Goal: Check status

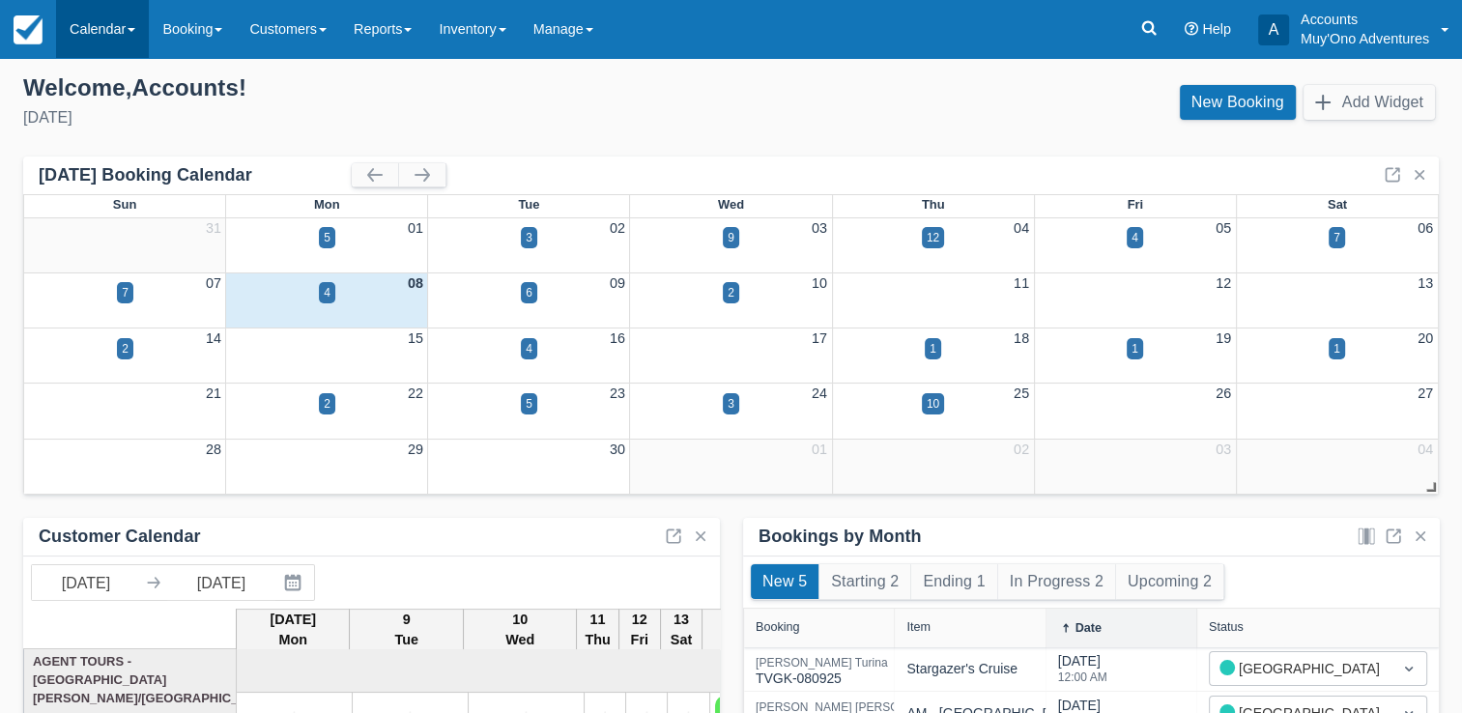
click at [118, 26] on link "Calendar" at bounding box center [102, 29] width 93 height 58
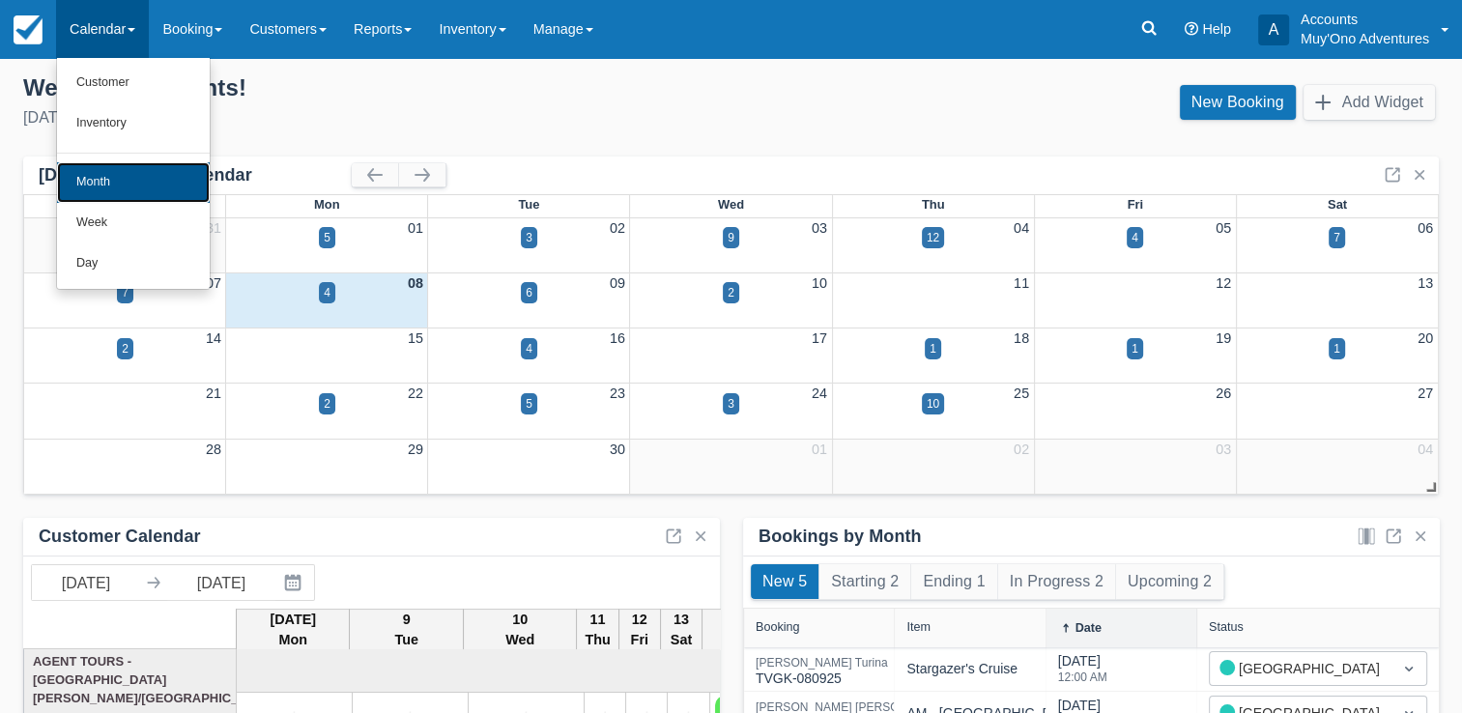
click at [122, 187] on link "Month" at bounding box center [133, 182] width 153 height 41
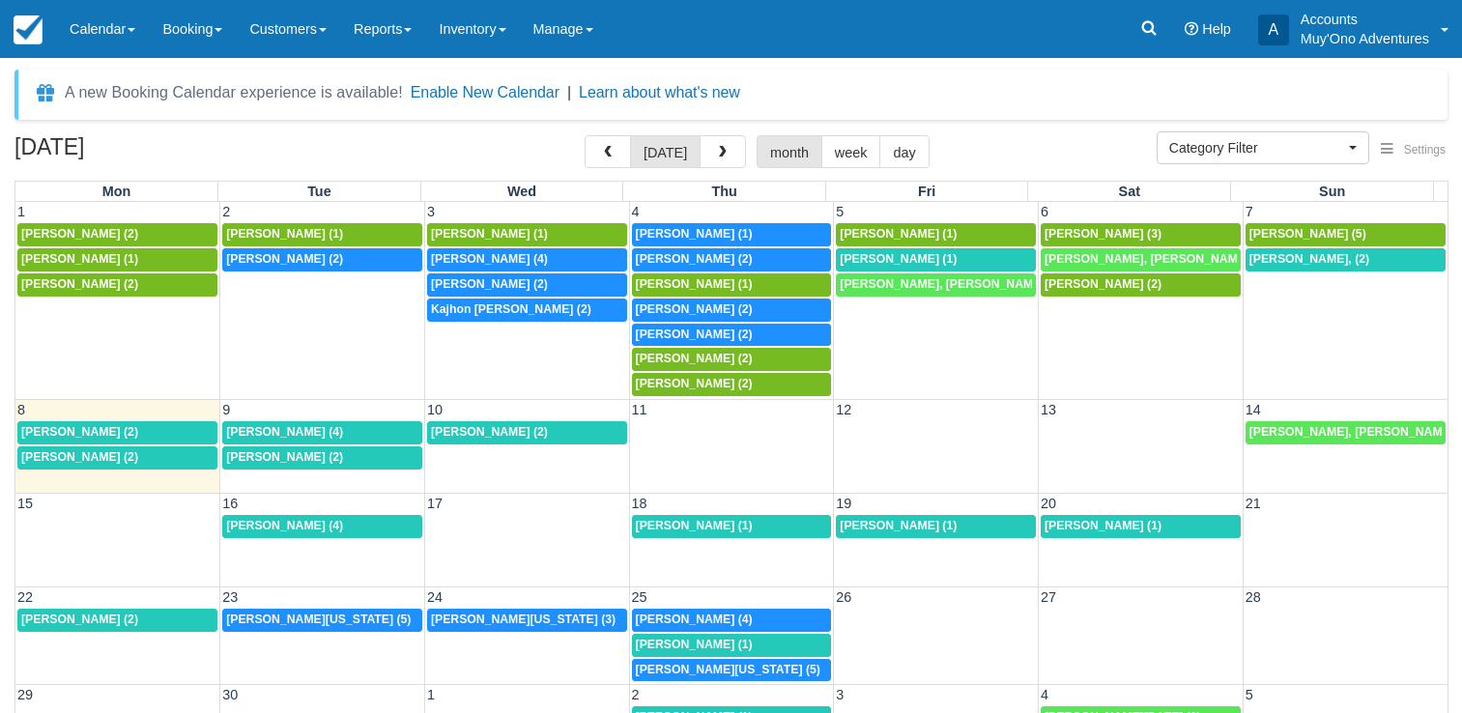
select select
click at [1148, 29] on icon at bounding box center [1148, 27] width 19 height 19
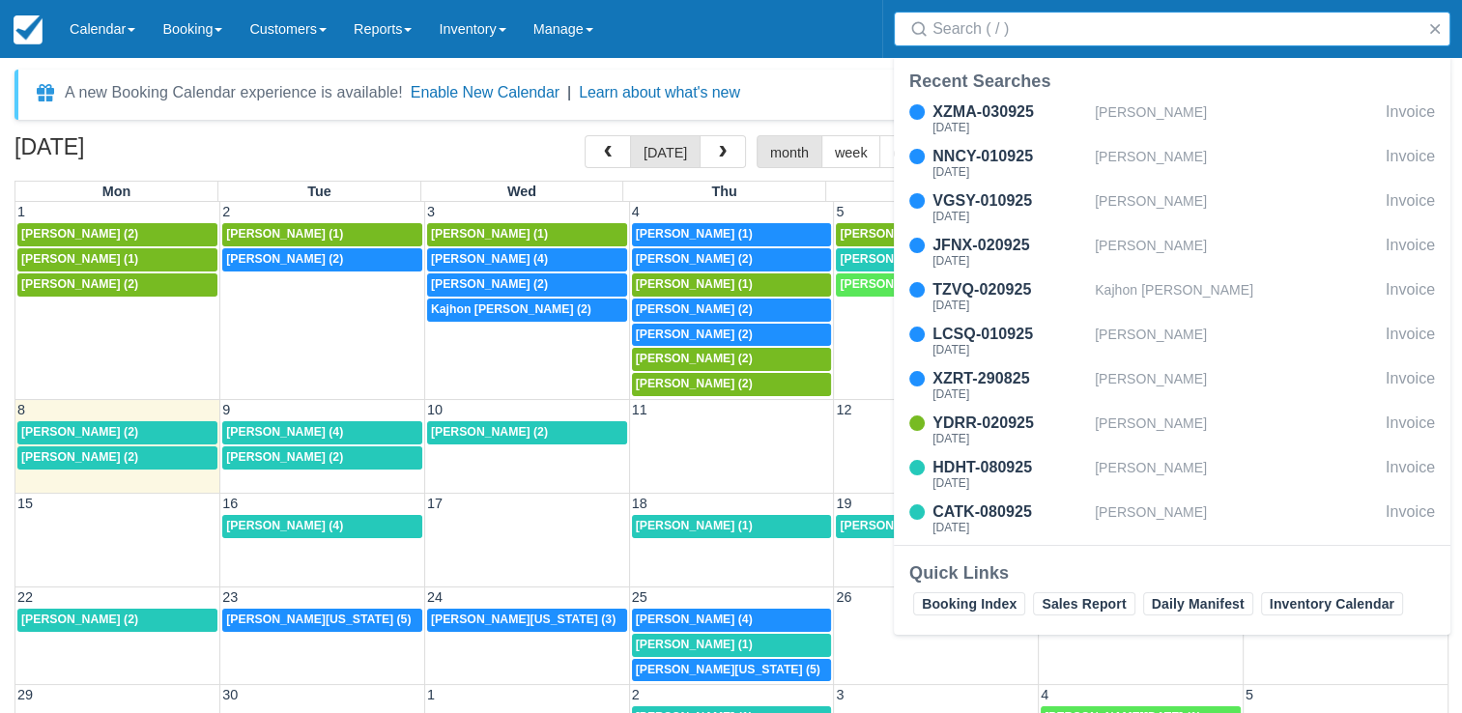
click at [1082, 39] on input "Search" at bounding box center [1176, 29] width 487 height 35
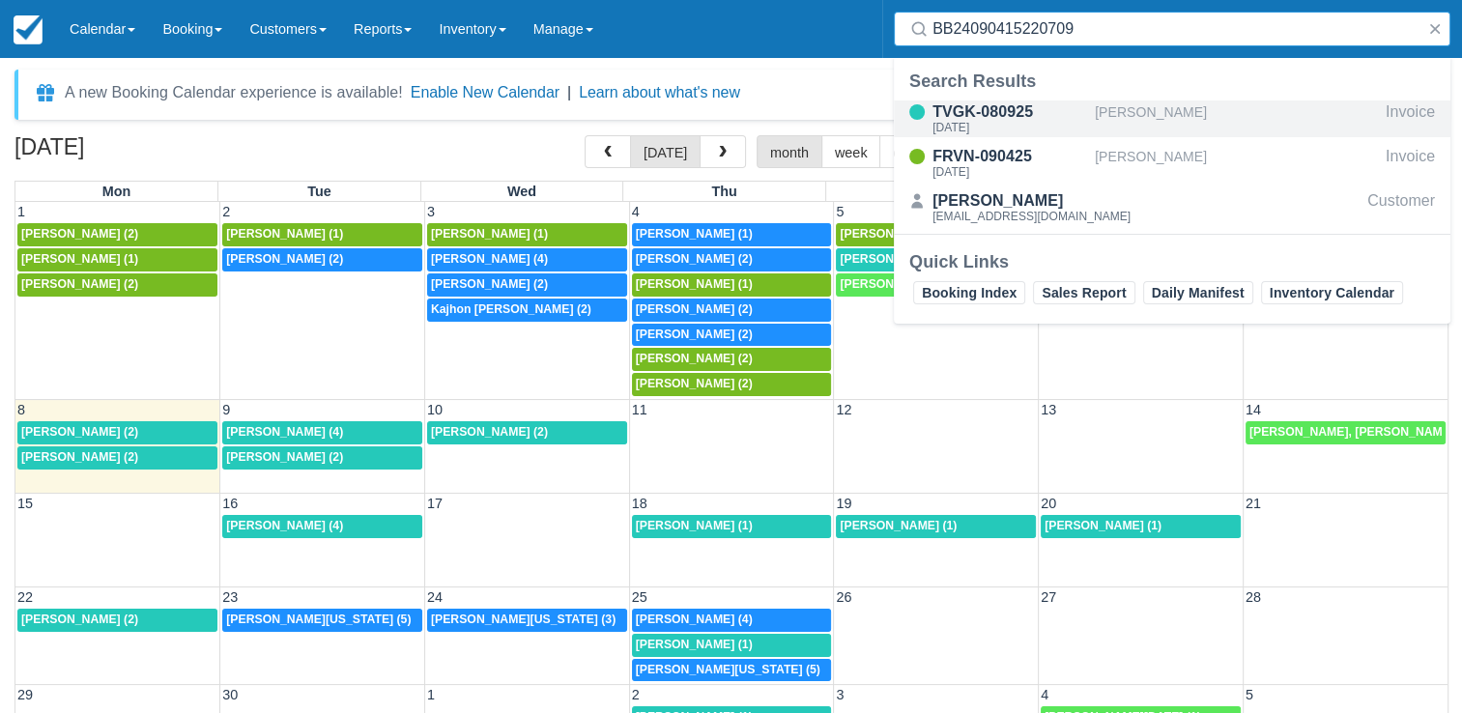
type input "BB24090415220709"
click at [1078, 112] on div "TVGK-080925" at bounding box center [1010, 112] width 155 height 23
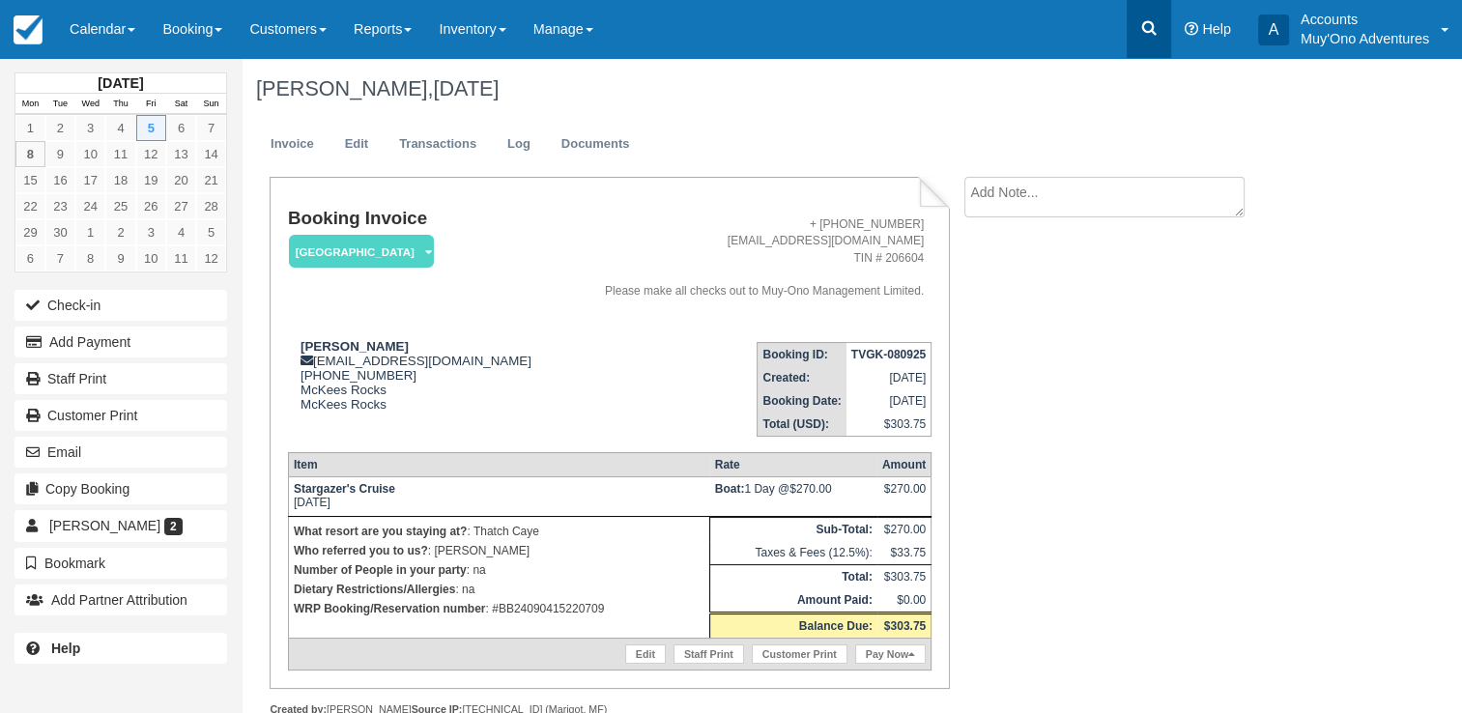
click at [1151, 36] on icon at bounding box center [1148, 27] width 19 height 19
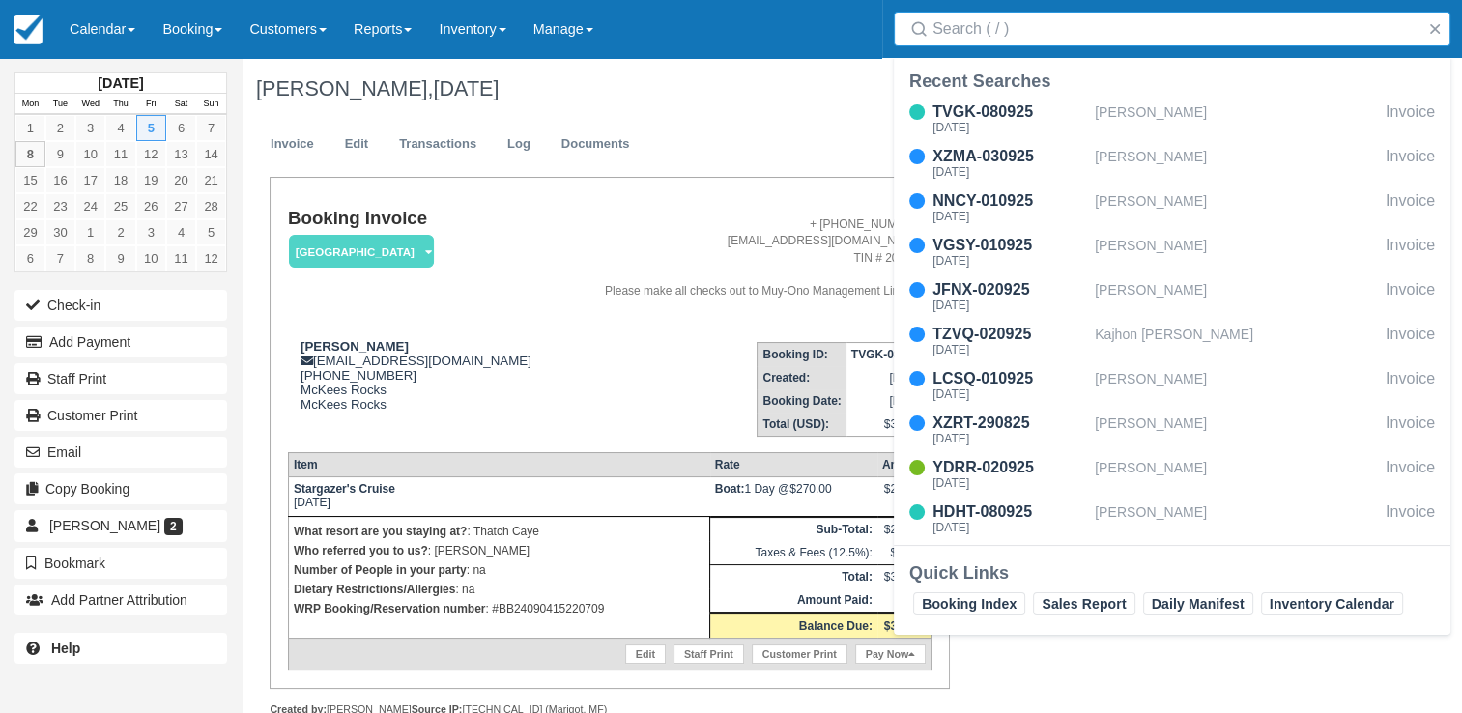
click at [1124, 29] on input "Search" at bounding box center [1176, 29] width 487 height 35
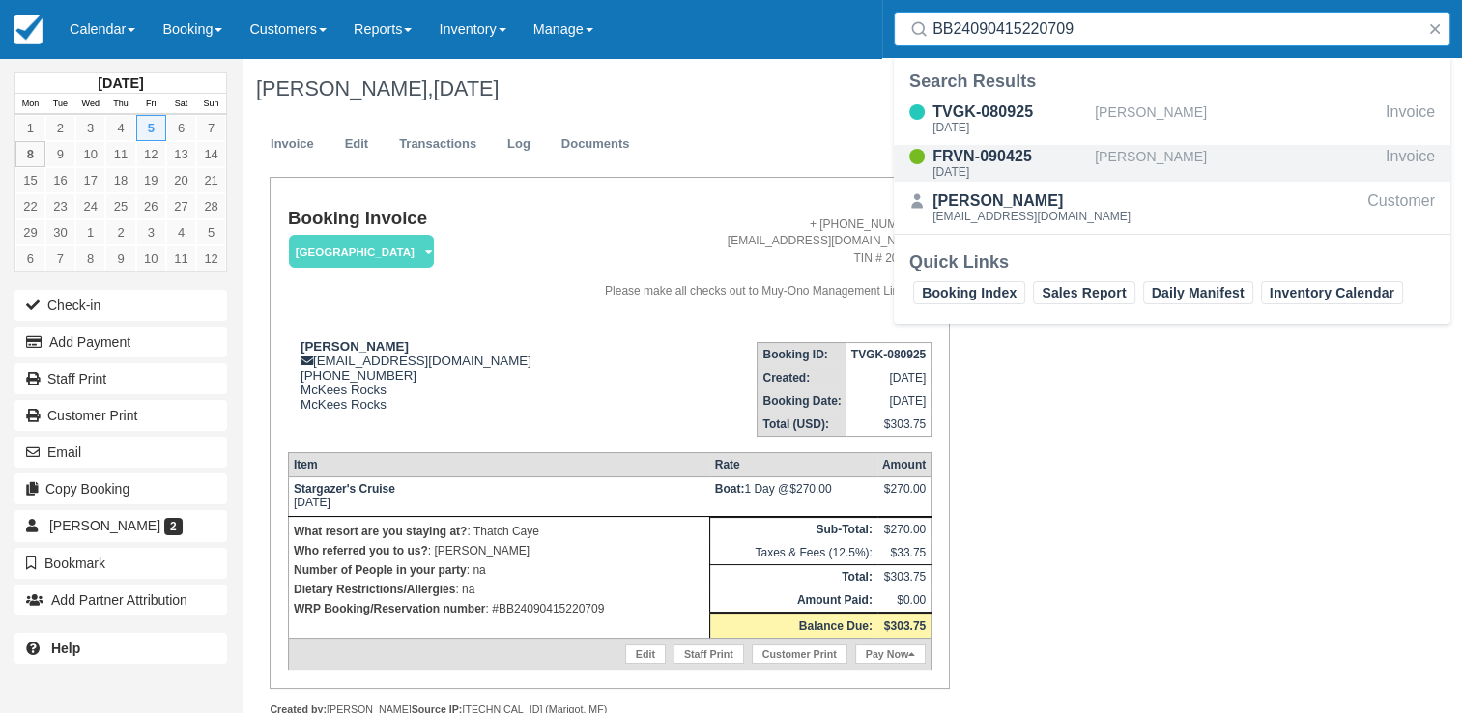
type input "BB24090415220709"
click at [1093, 161] on div "FRVN-090425 Thu Sep 4, 2025" at bounding box center [994, 163] width 201 height 37
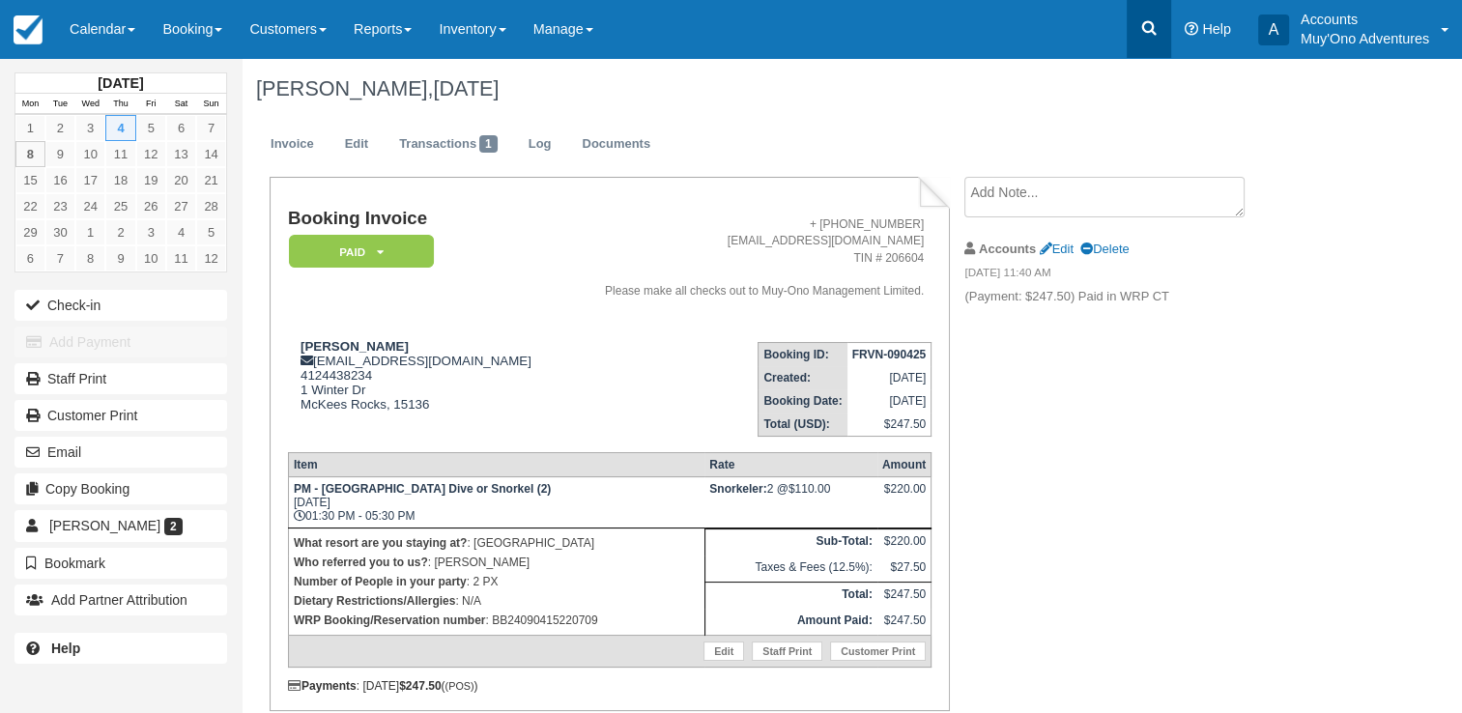
click at [1158, 29] on icon at bounding box center [1148, 27] width 19 height 19
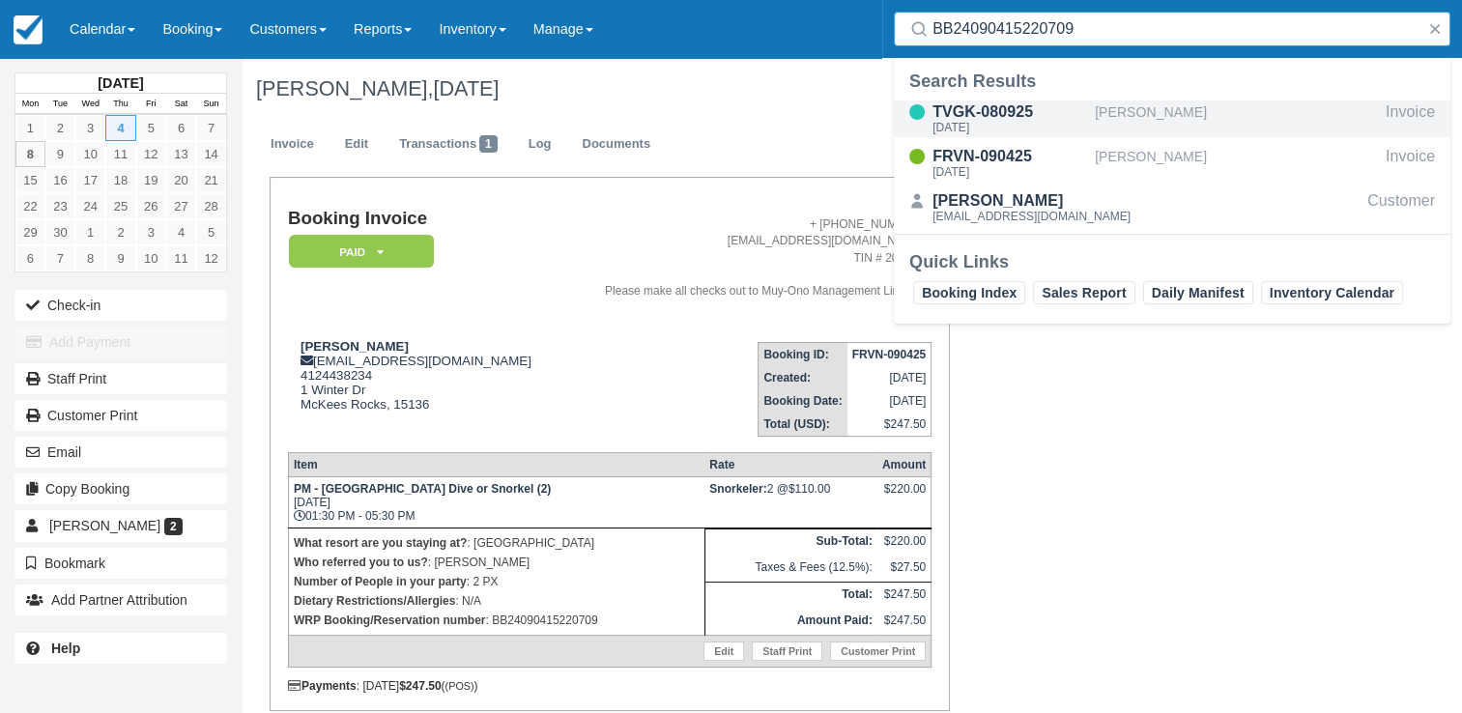
type input "BB24090415220709"
click at [1009, 122] on div "Fri Sep 5, 2025" at bounding box center [1010, 128] width 155 height 12
